Goal: Task Accomplishment & Management: Manage account settings

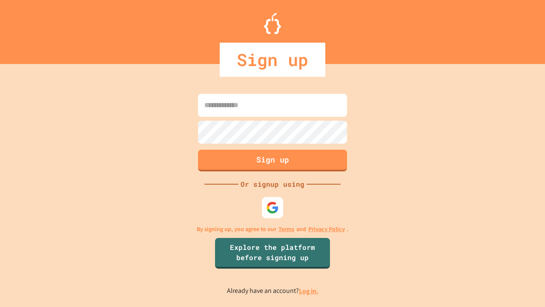
click at [309, 290] on link "Log in." at bounding box center [309, 290] width 20 height 9
